Goal: Check status: Check status

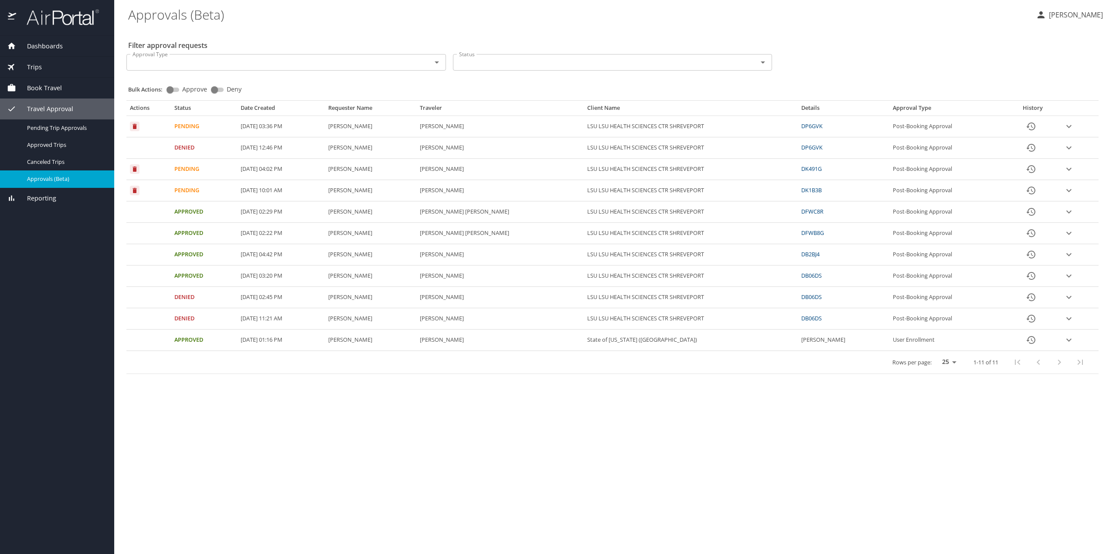
click at [807, 124] on link "DP6GVK" at bounding box center [811, 126] width 21 height 8
click at [1064, 172] on icon "expand row" at bounding box center [1068, 169] width 10 height 10
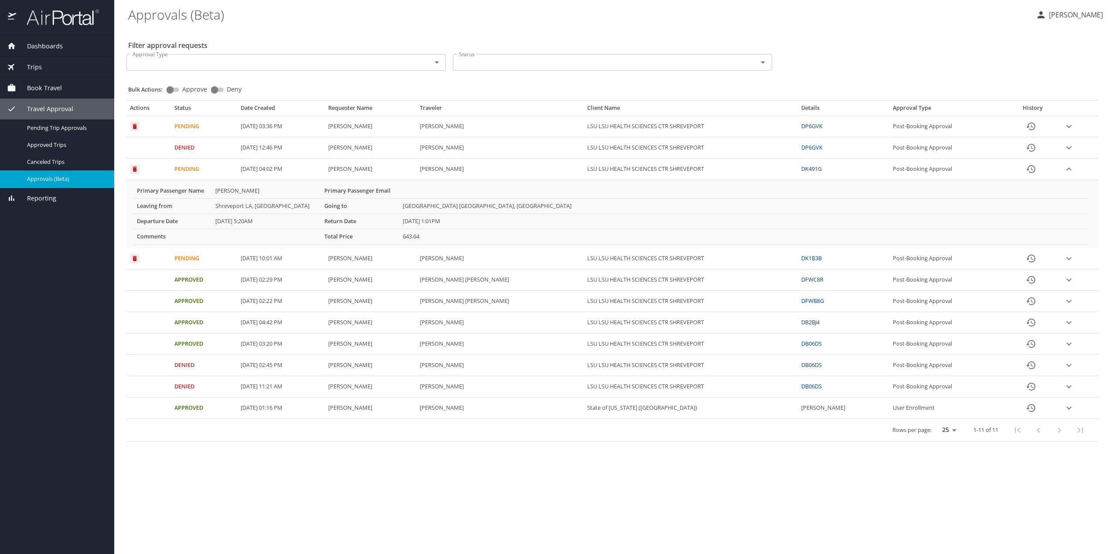
click at [1065, 172] on icon "expand row" at bounding box center [1068, 169] width 10 height 10
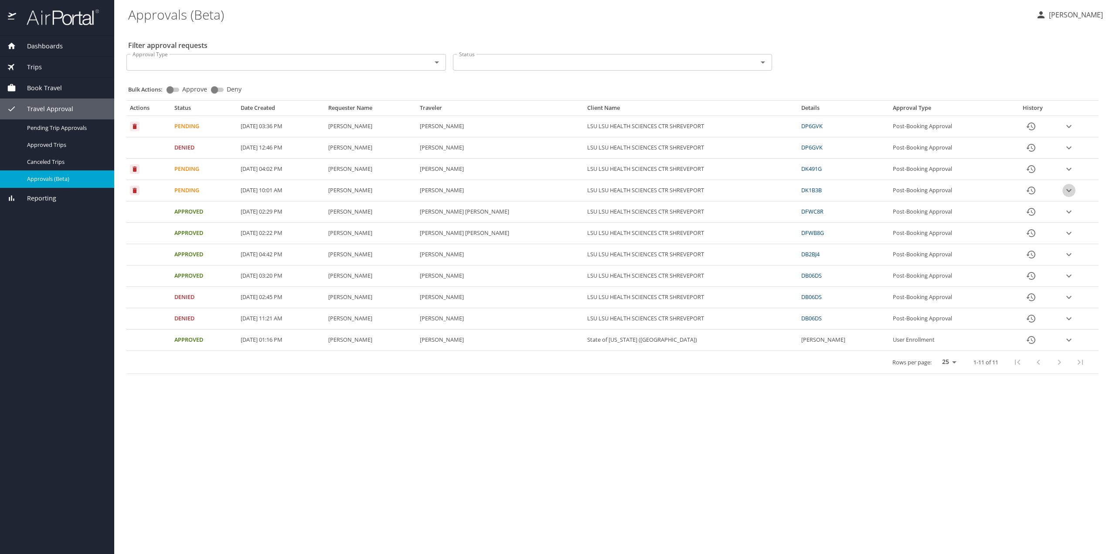
click at [1066, 189] on icon "expand row" at bounding box center [1068, 190] width 10 height 10
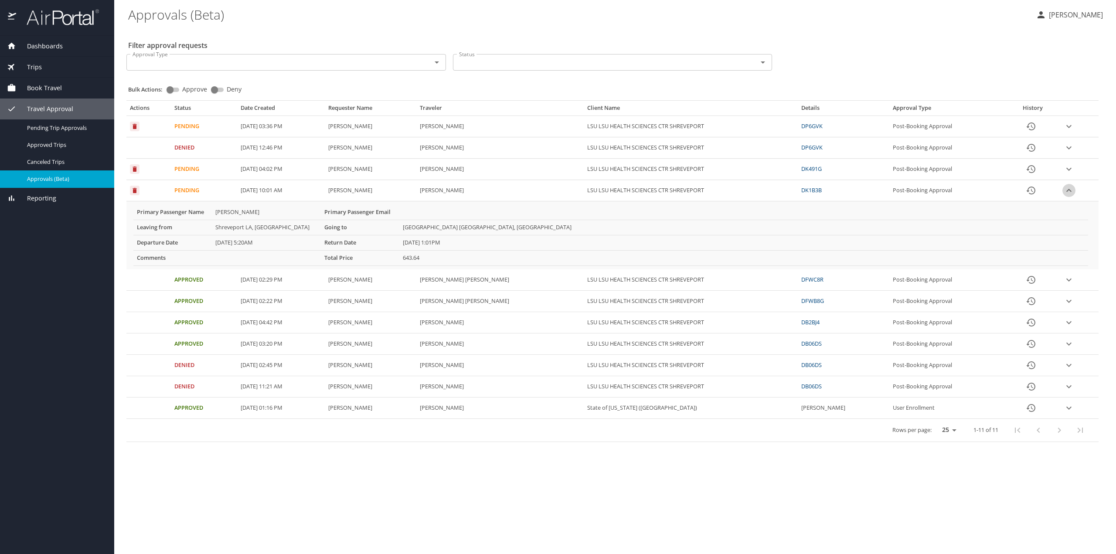
click at [1066, 189] on icon "expand row" at bounding box center [1068, 190] width 10 height 10
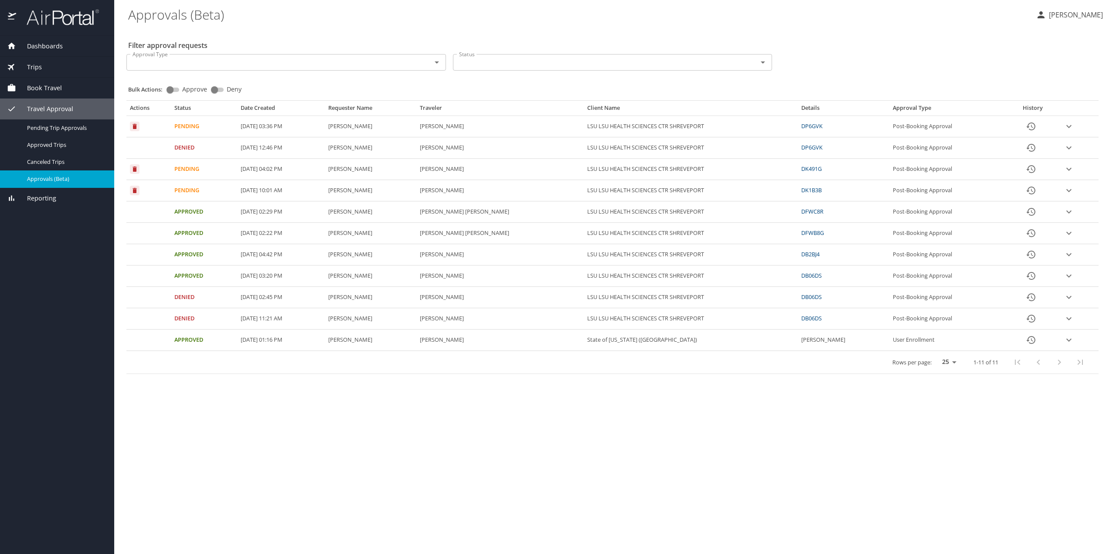
click at [1069, 169] on icon "expand row" at bounding box center [1068, 169] width 5 height 3
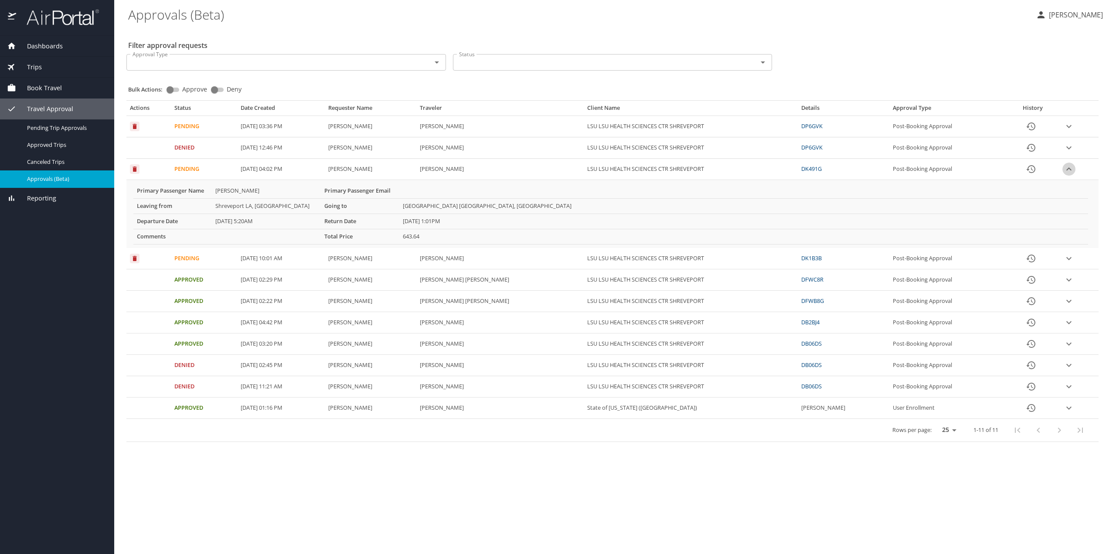
click at [1069, 169] on icon "expand row" at bounding box center [1068, 168] width 5 height 3
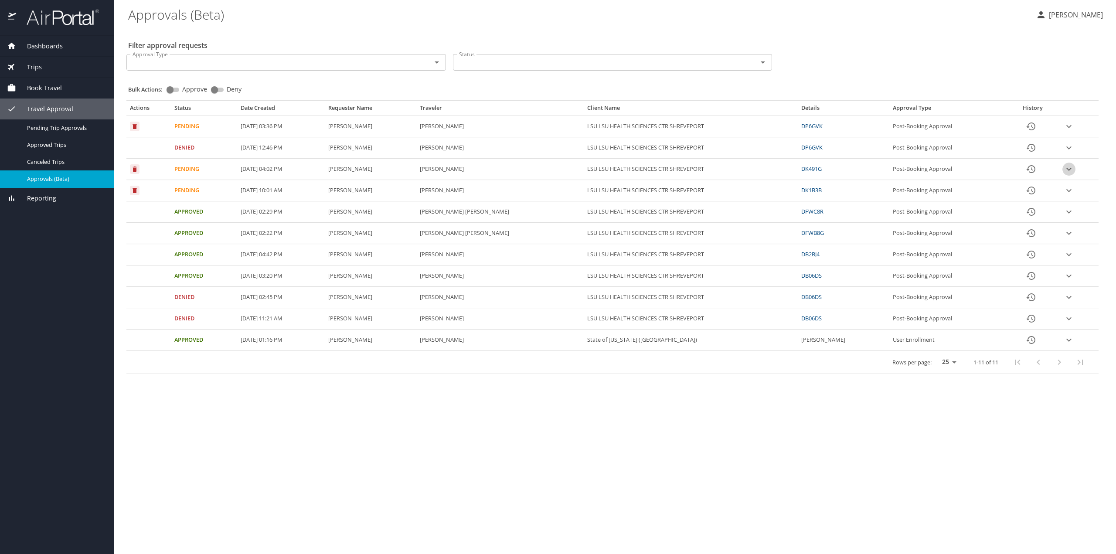
click at [1069, 169] on icon "expand row" at bounding box center [1068, 169] width 5 height 3
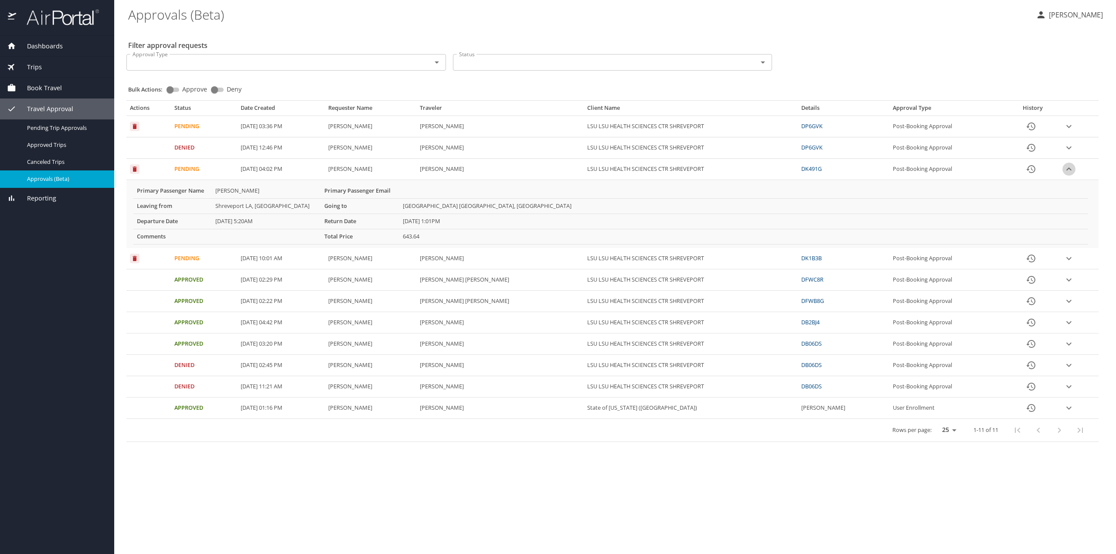
click at [1069, 169] on icon "expand row" at bounding box center [1068, 168] width 5 height 3
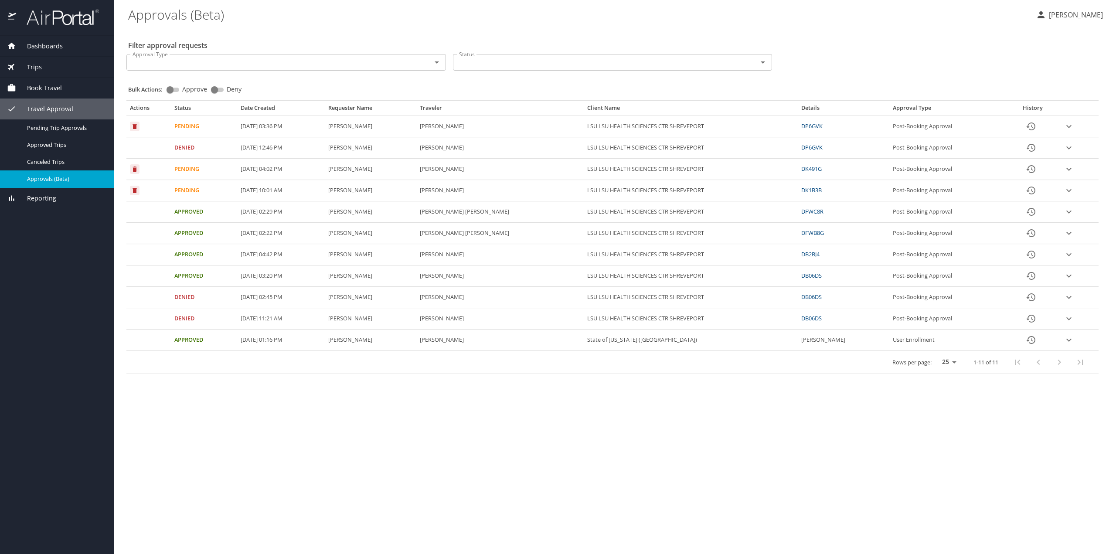
click at [1066, 127] on icon "expand row" at bounding box center [1068, 126] width 10 height 10
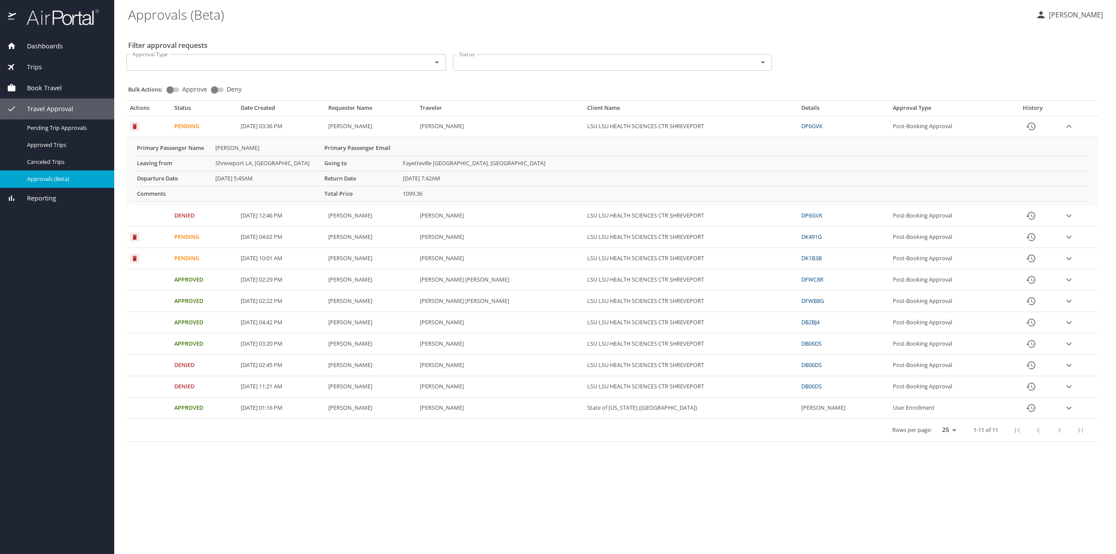
click at [1064, 260] on icon "expand row" at bounding box center [1068, 258] width 10 height 10
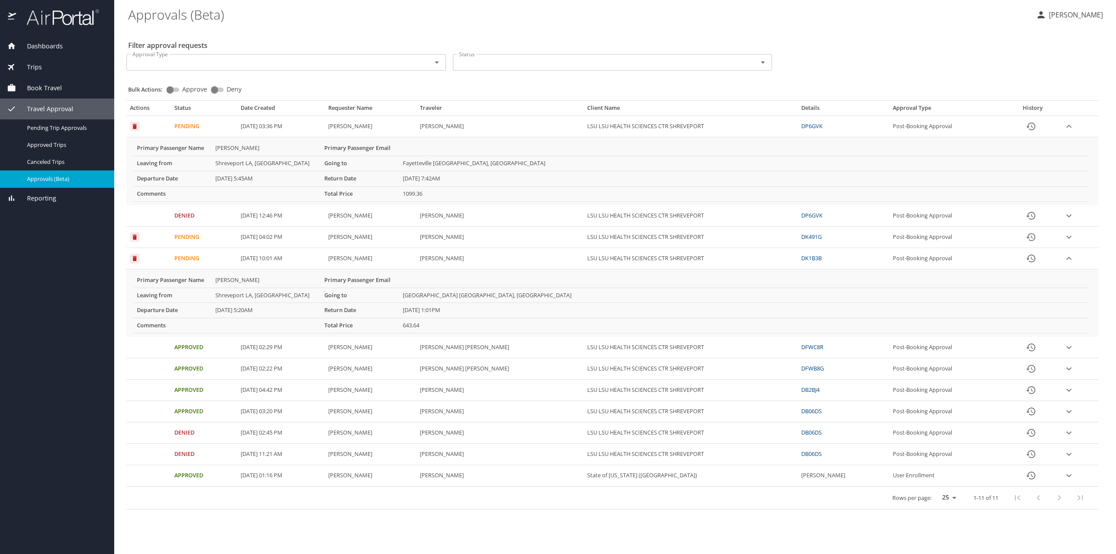
click at [1069, 260] on icon "expand row" at bounding box center [1068, 258] width 10 height 10
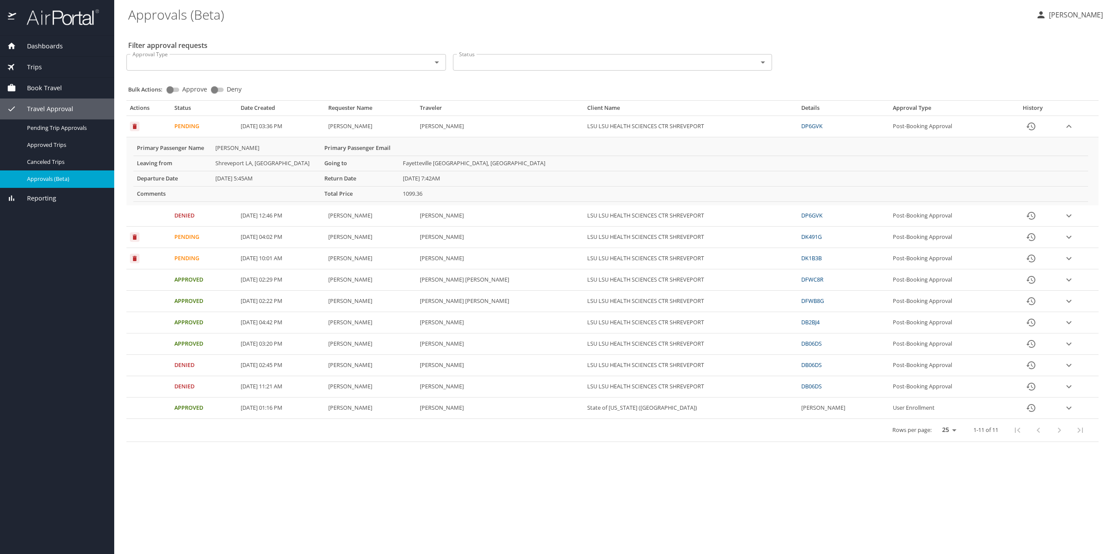
click at [1066, 239] on icon "expand row" at bounding box center [1068, 237] width 10 height 10
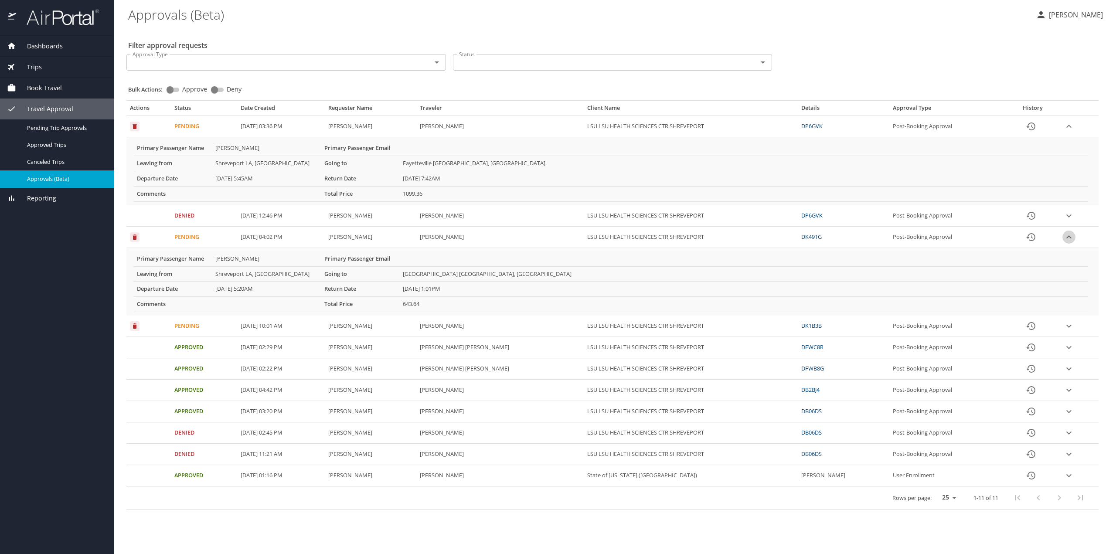
click at [1066, 239] on icon "expand row" at bounding box center [1068, 237] width 10 height 10
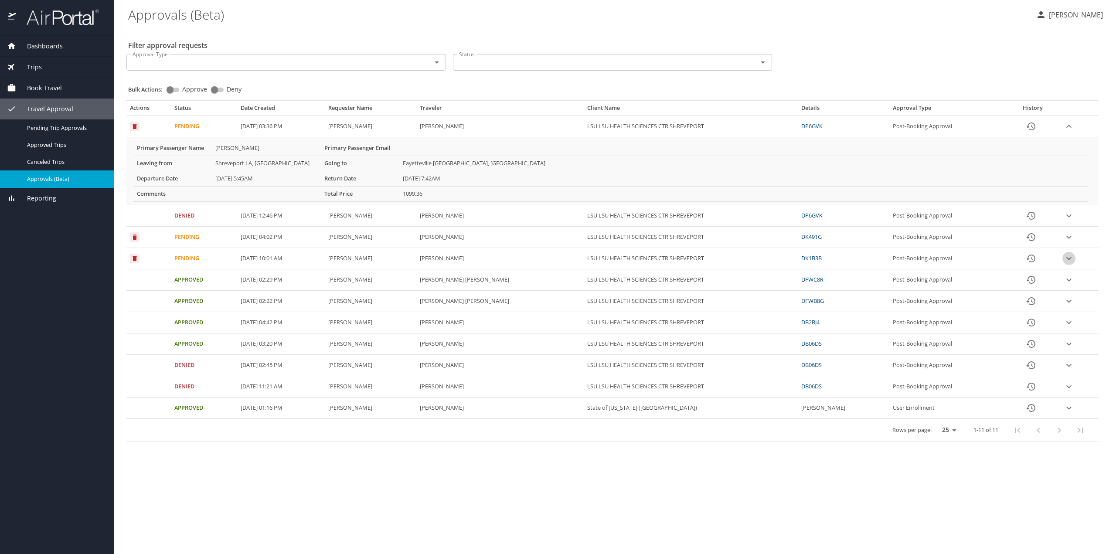
click at [1071, 258] on icon "expand row" at bounding box center [1068, 258] width 10 height 10
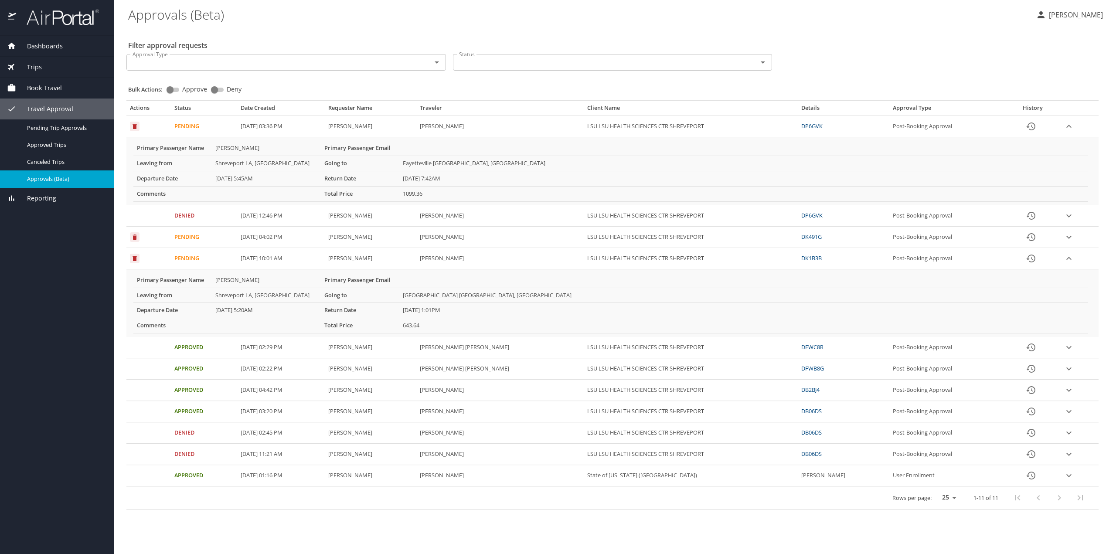
click at [1072, 257] on icon "expand row" at bounding box center [1068, 258] width 10 height 10
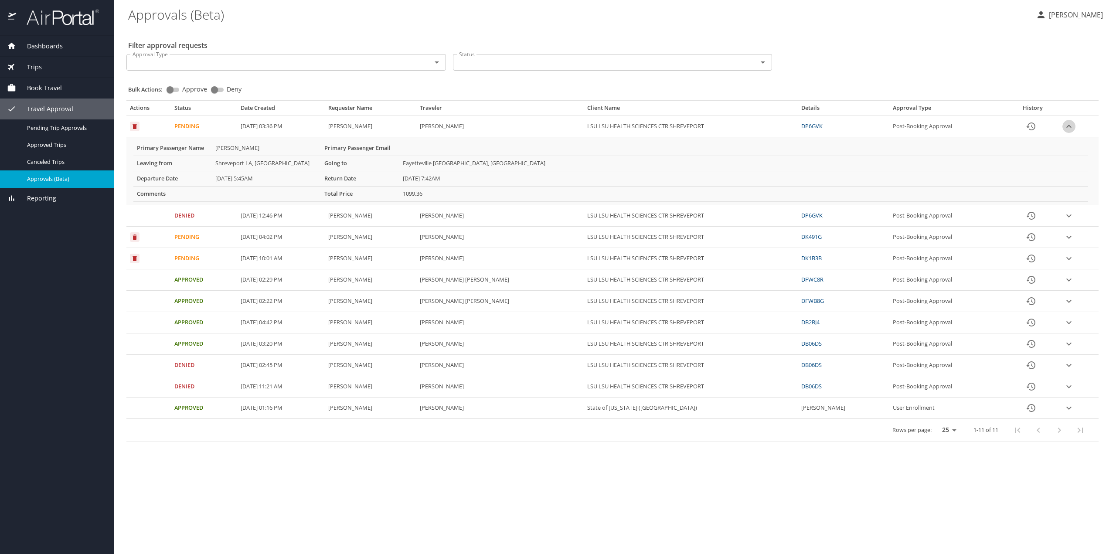
click at [1070, 126] on icon "expand row" at bounding box center [1068, 126] width 10 height 10
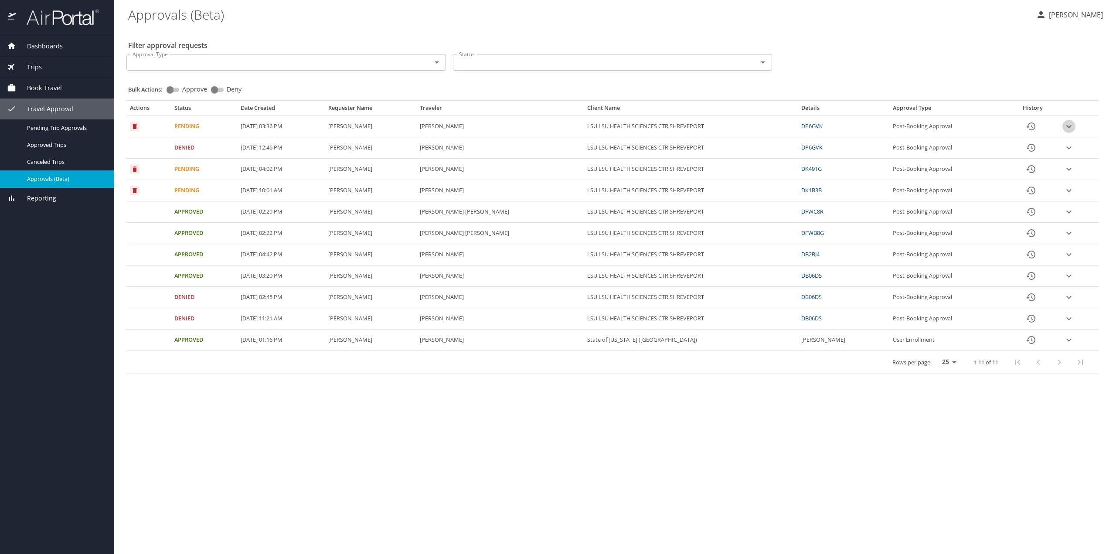
click at [1071, 126] on icon "expand row" at bounding box center [1068, 126] width 10 height 10
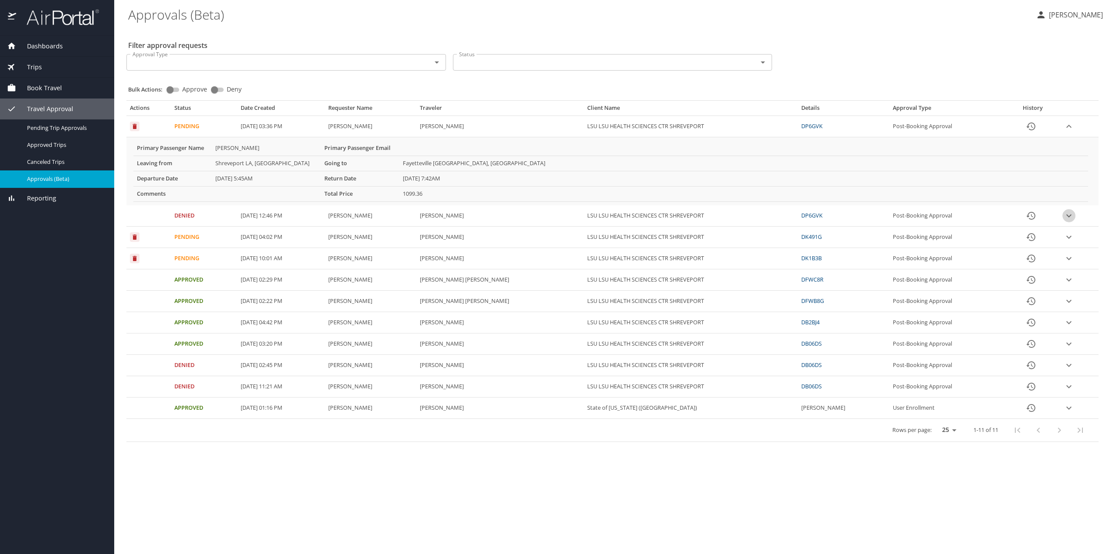
click at [1070, 217] on icon "expand row" at bounding box center [1068, 215] width 10 height 10
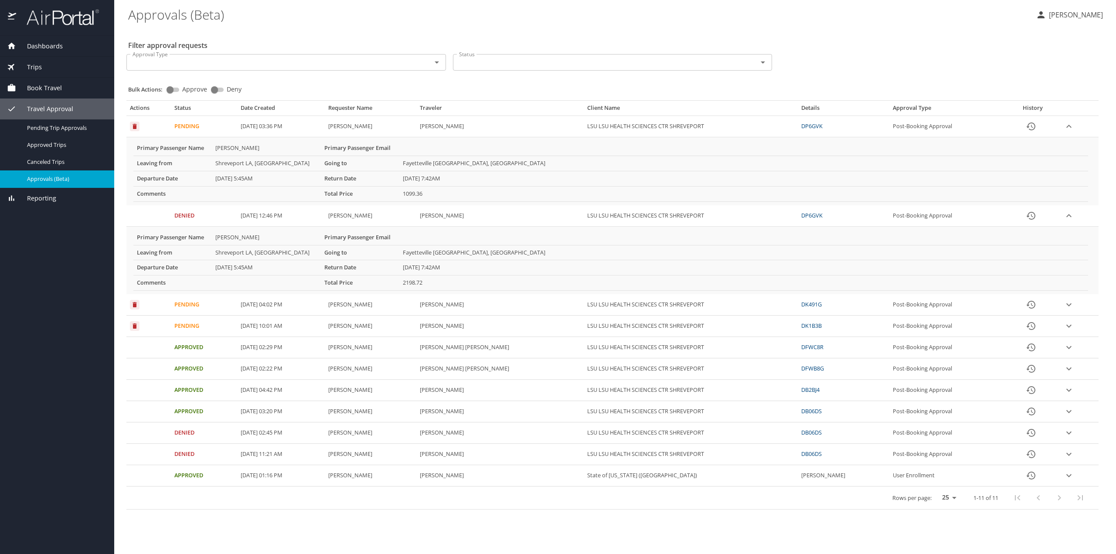
click at [814, 214] on link "DP6GVK" at bounding box center [811, 215] width 21 height 8
